Goal: Task Accomplishment & Management: Complete application form

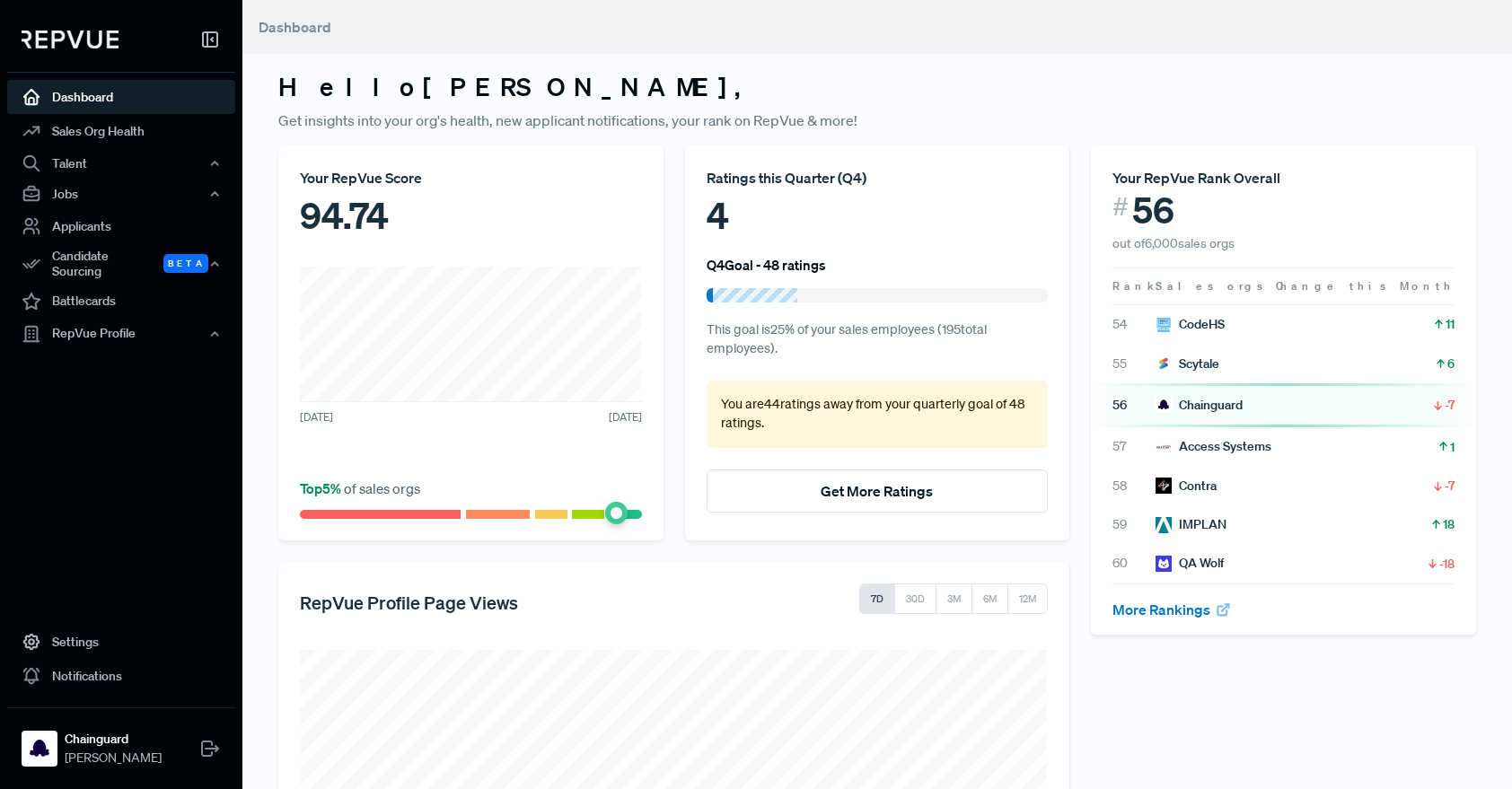
click at [415, 80] on h3 "Hello Jeff ," at bounding box center [877, 87] width 1198 height 31
click at [201, 739] on icon at bounding box center [211, 749] width 22 height 22
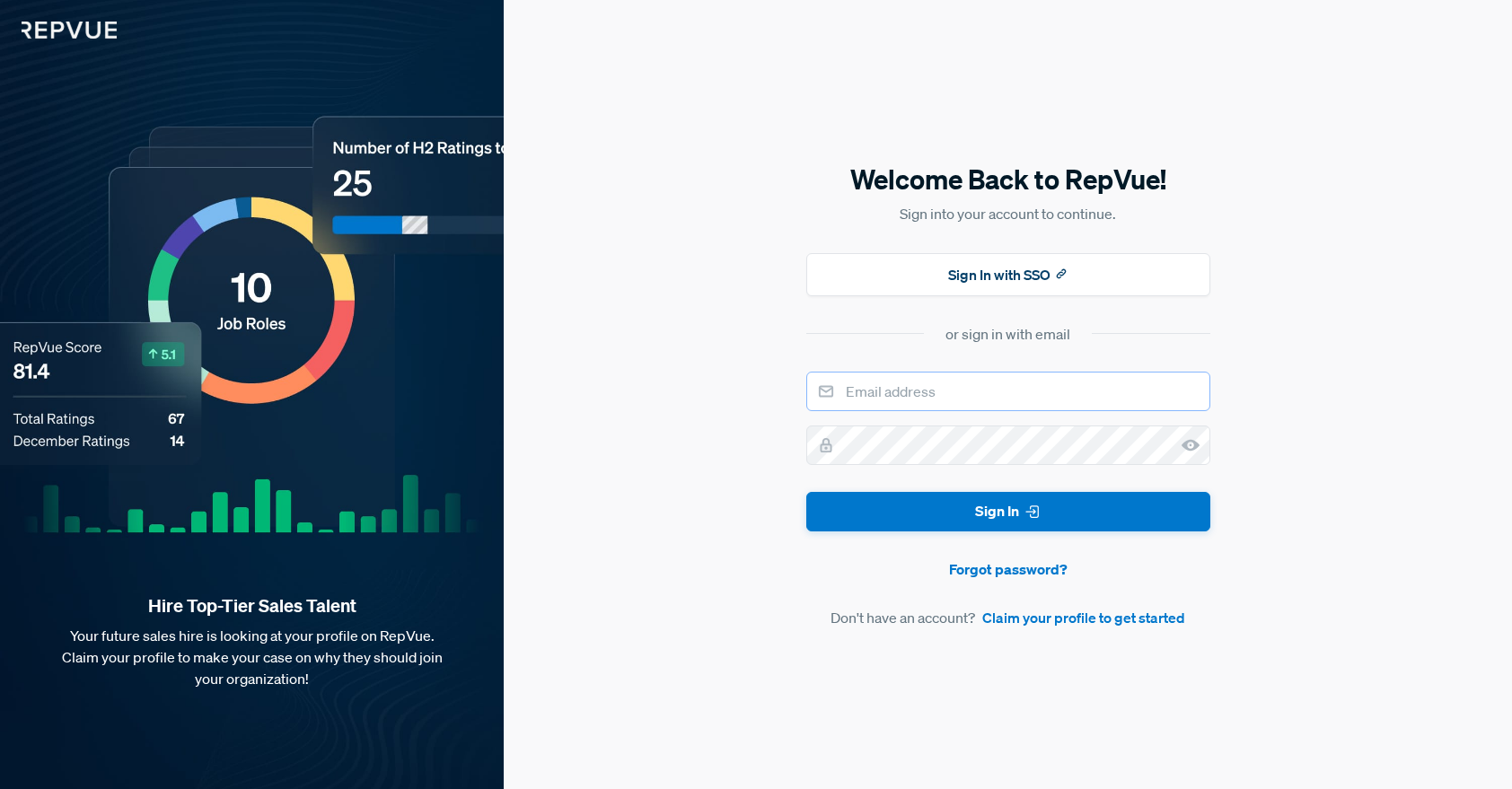
type input "[PERSON_NAME][EMAIL_ADDRESS][DOMAIN_NAME]"
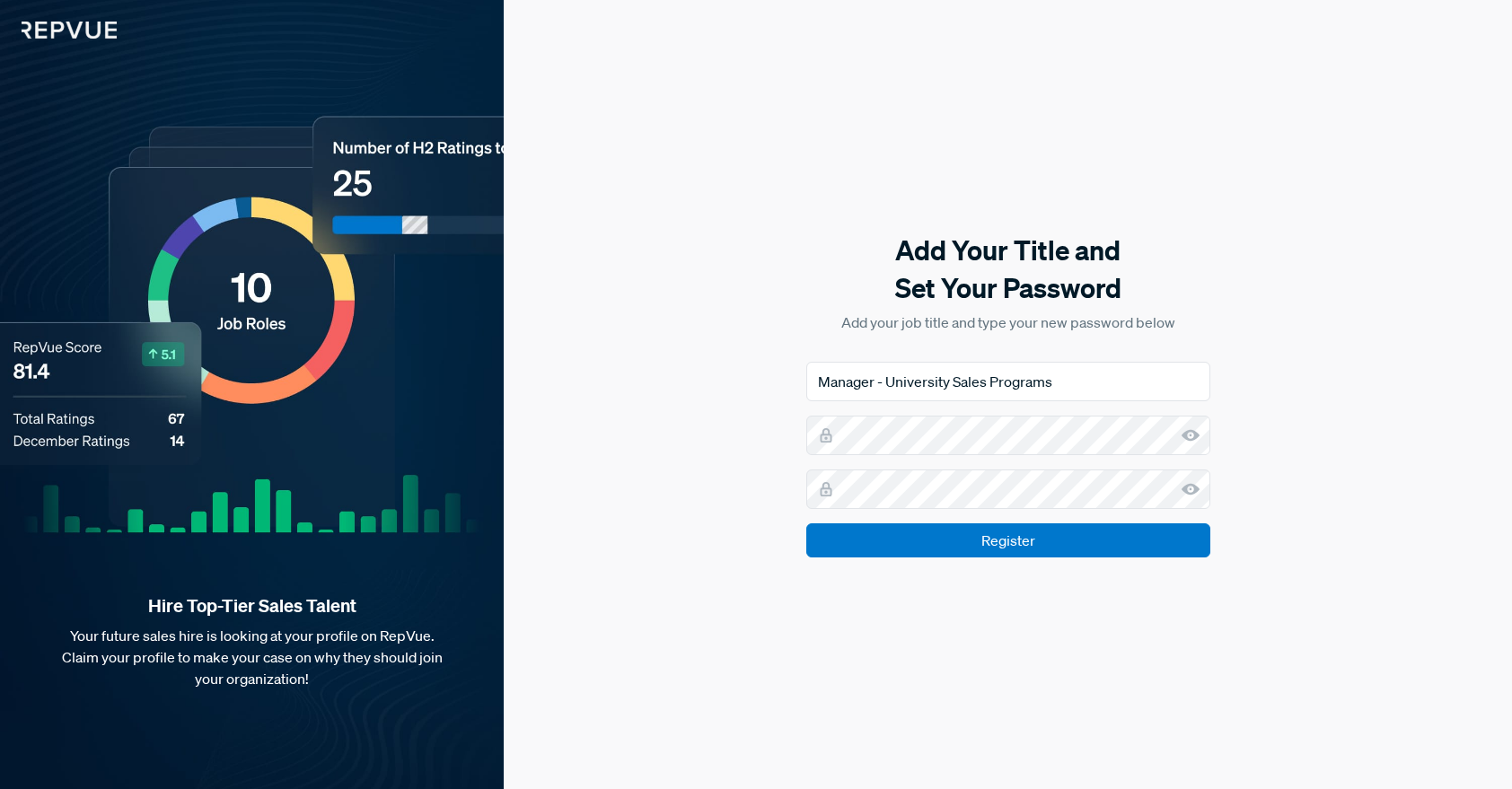
click at [1193, 436] on icon at bounding box center [1191, 435] width 18 height 18
click at [1193, 488] on icon at bounding box center [1191, 489] width 18 height 18
click at [1409, 308] on div "Add Your Title and Set Your Password Add your job title and type your new passw…" at bounding box center [1008, 394] width 1008 height 789
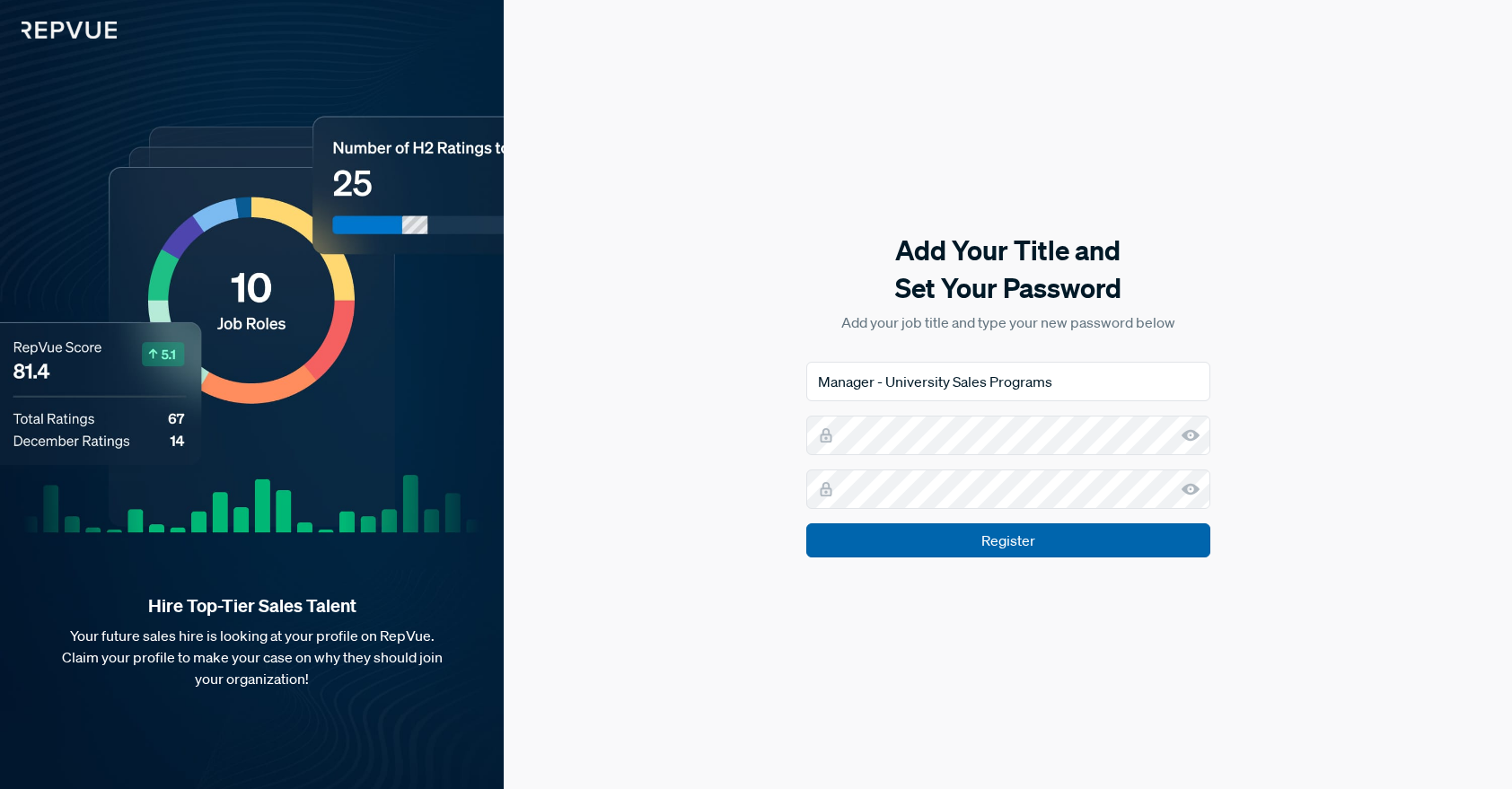
click at [1017, 549] on input "Register" at bounding box center [1008, 541] width 404 height 34
